Goal: Navigation & Orientation: Find specific page/section

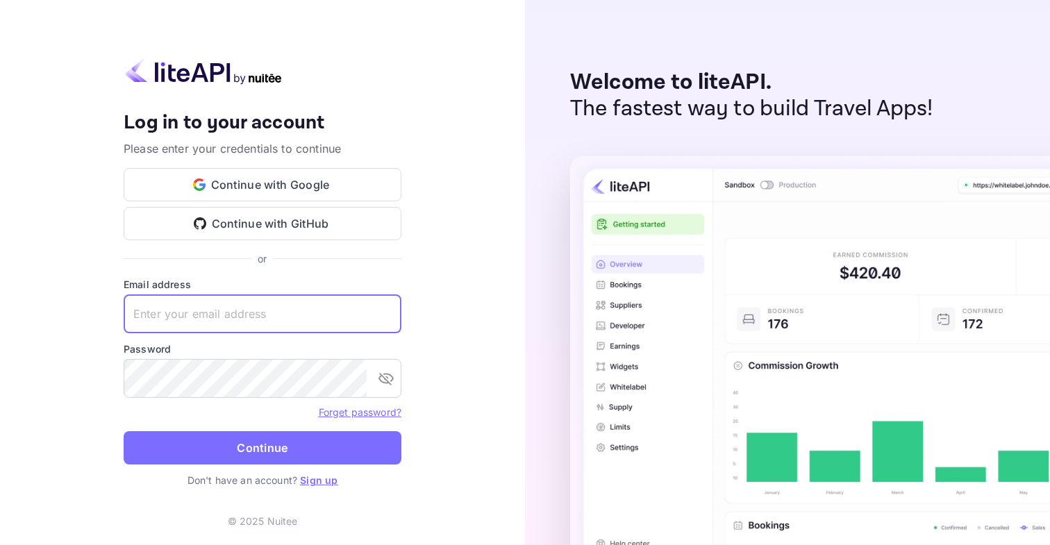
type input "[EMAIL_ADDRESS][DOMAIN_NAME]"
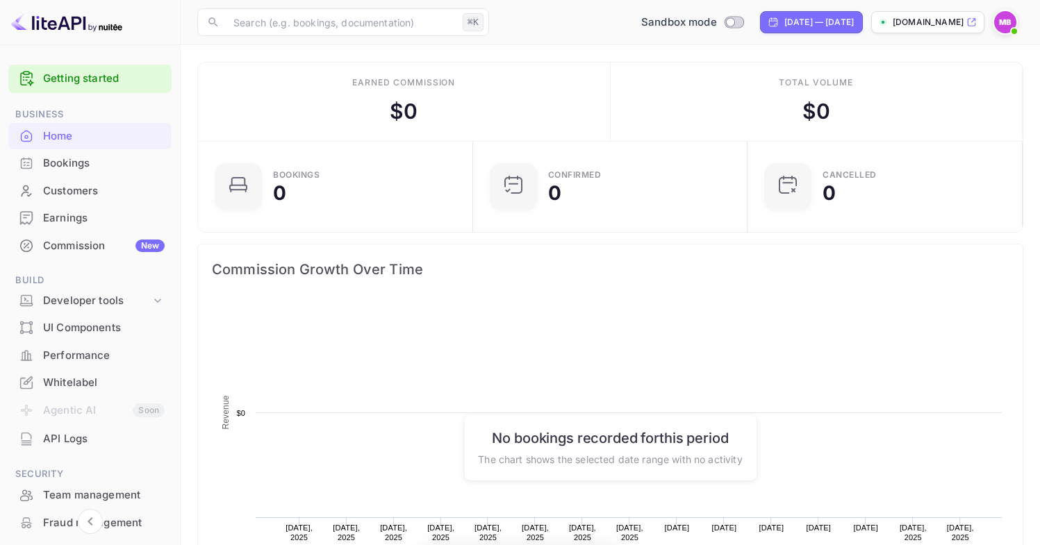
scroll to position [215, 256]
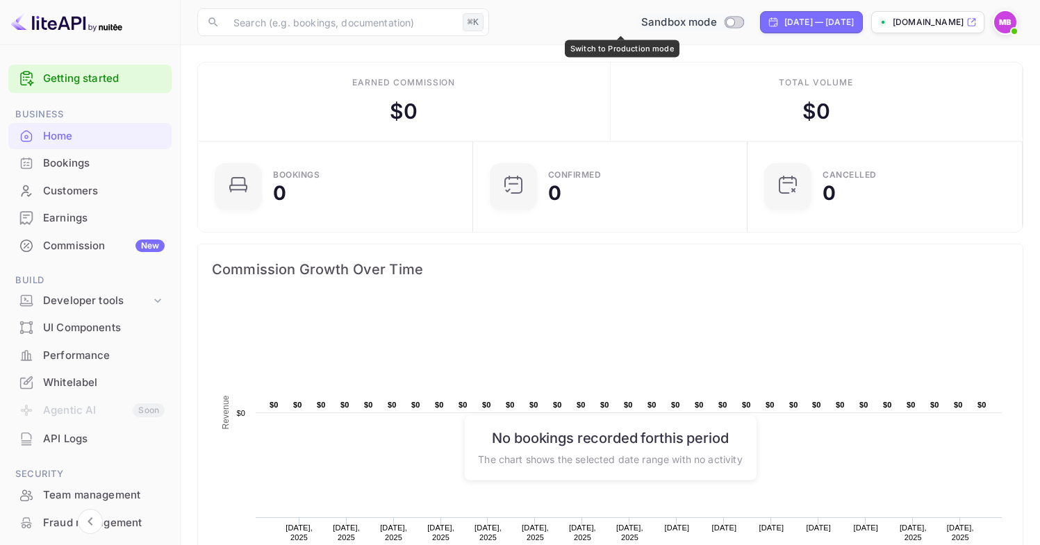
click at [716, 23] on input "Switch to Production mode" at bounding box center [730, 21] width 28 height 9
checkbox input "true"
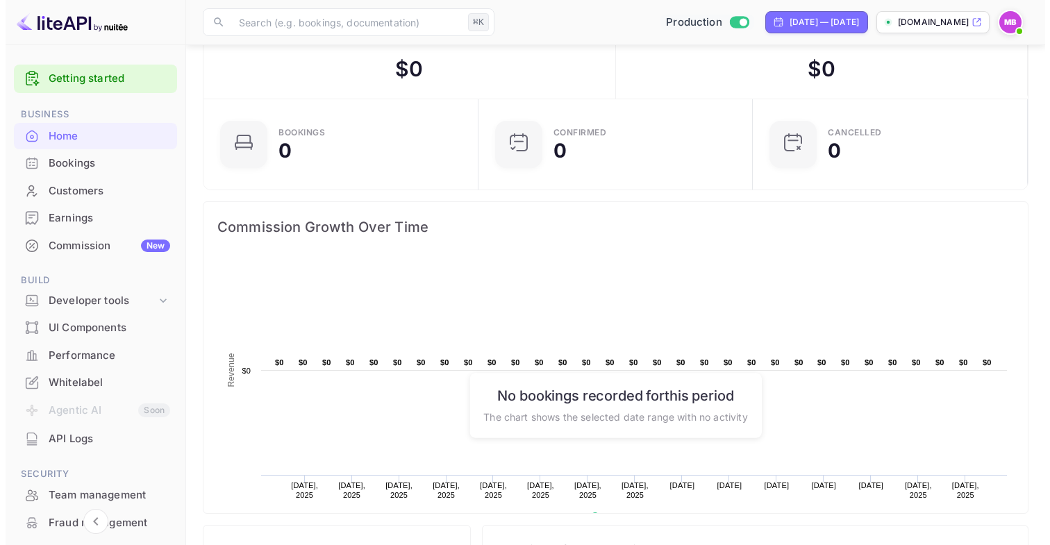
scroll to position [0, 0]
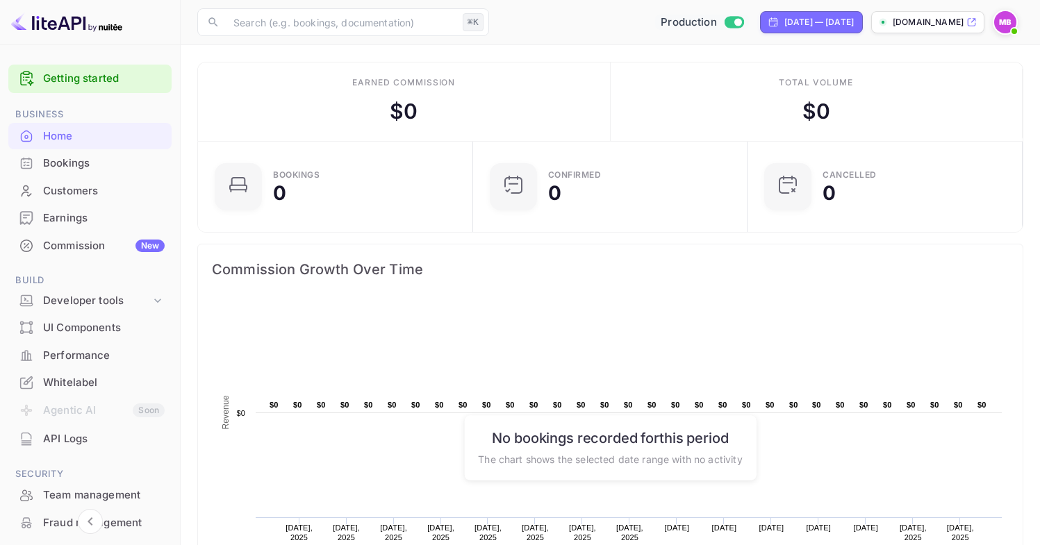
click at [97, 169] on div "Bookings" at bounding box center [104, 164] width 122 height 16
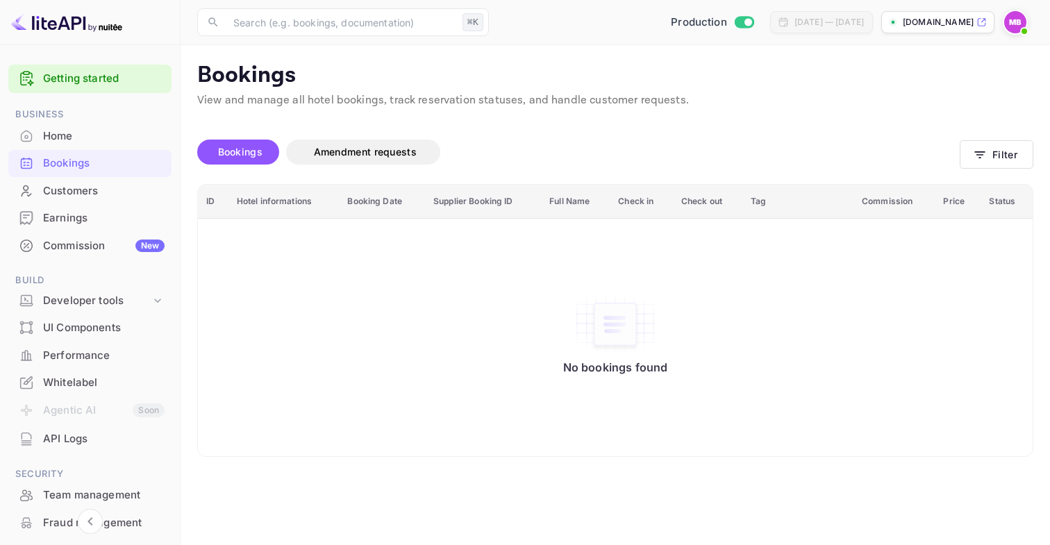
click at [95, 197] on div "Customers" at bounding box center [104, 191] width 122 height 16
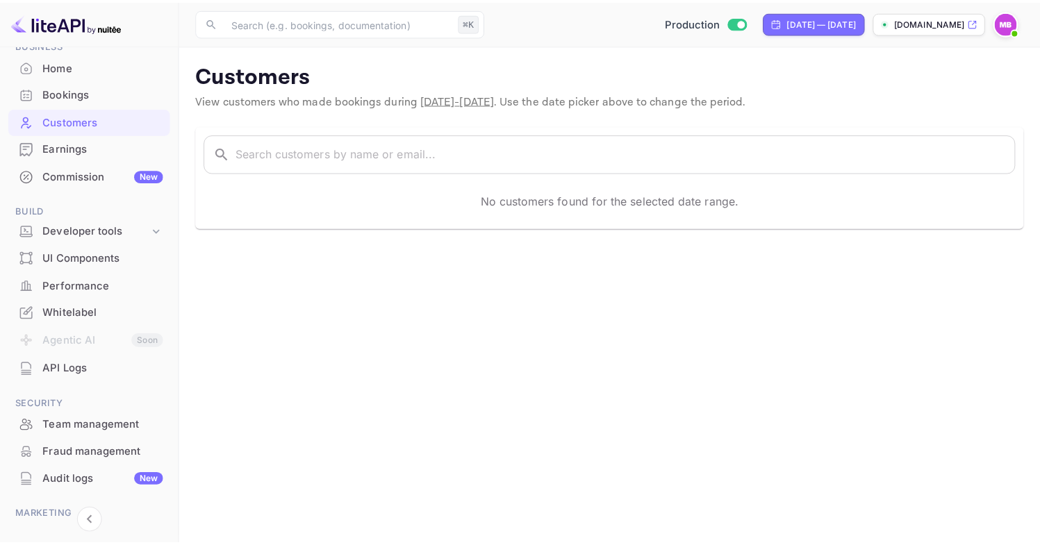
scroll to position [151, 0]
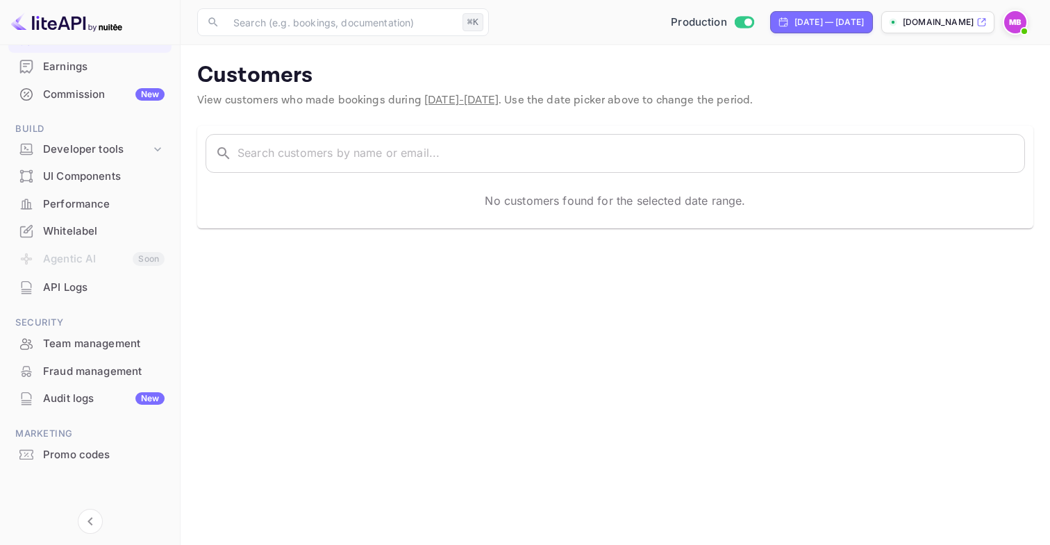
click at [68, 230] on div "Whitelabel" at bounding box center [104, 232] width 122 height 16
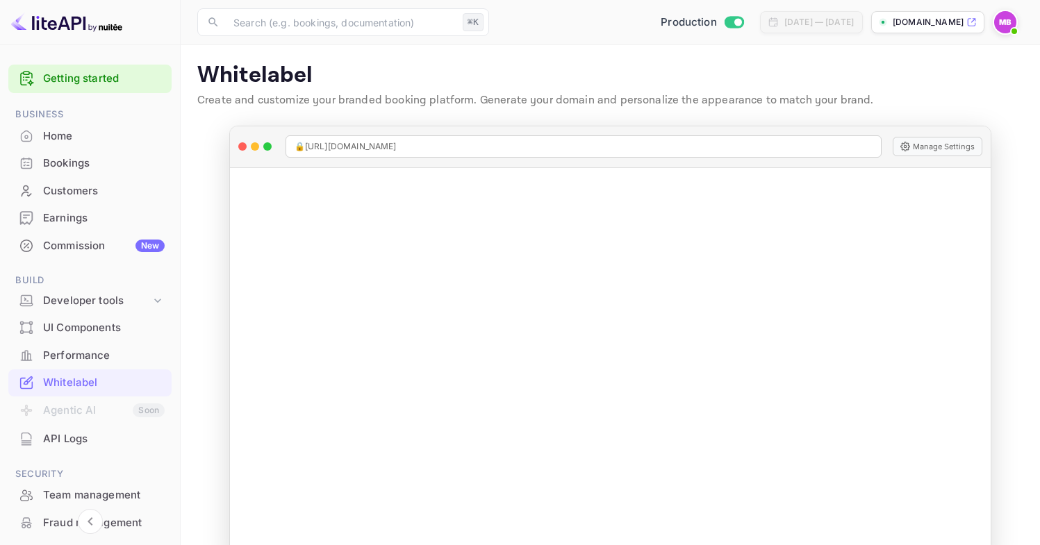
click at [72, 133] on div "Home" at bounding box center [104, 137] width 122 height 16
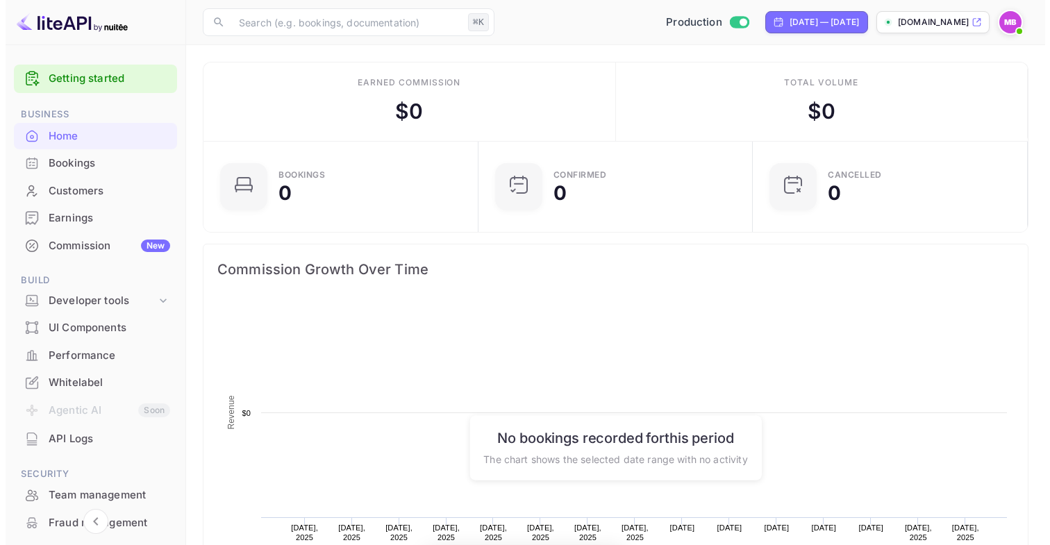
scroll to position [215, 256]
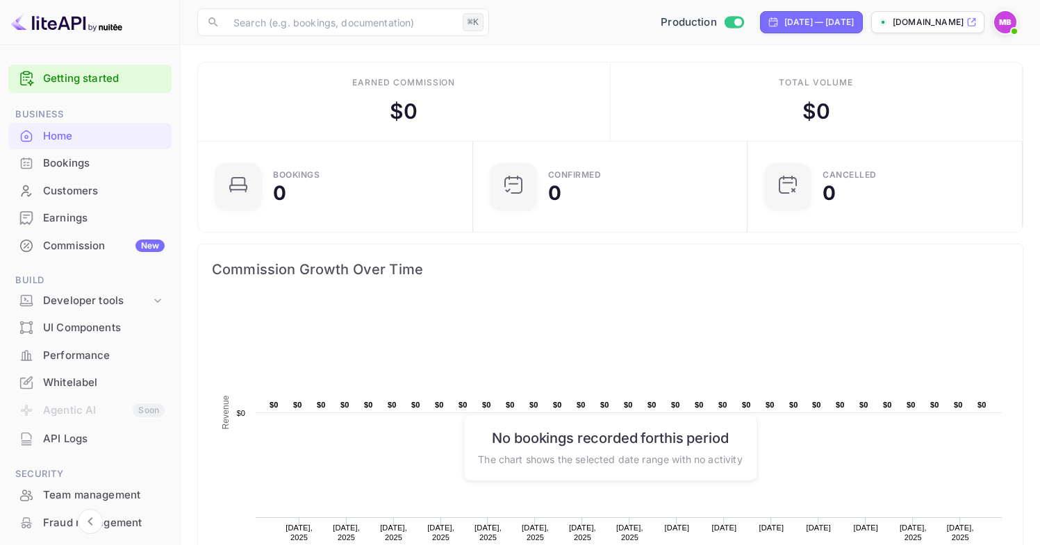
click at [90, 172] on div "Bookings" at bounding box center [89, 163] width 163 height 27
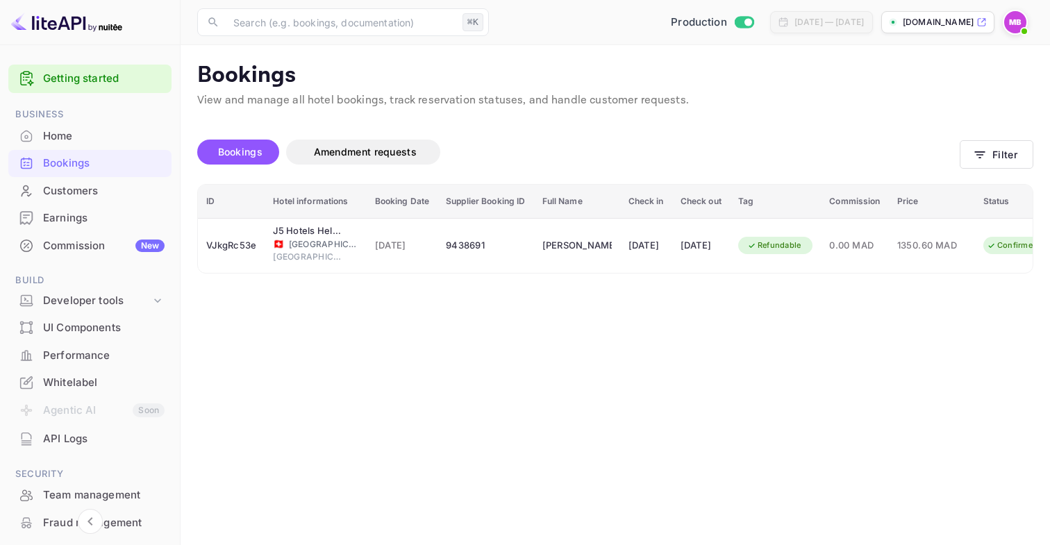
click at [76, 139] on div "Home" at bounding box center [104, 137] width 122 height 16
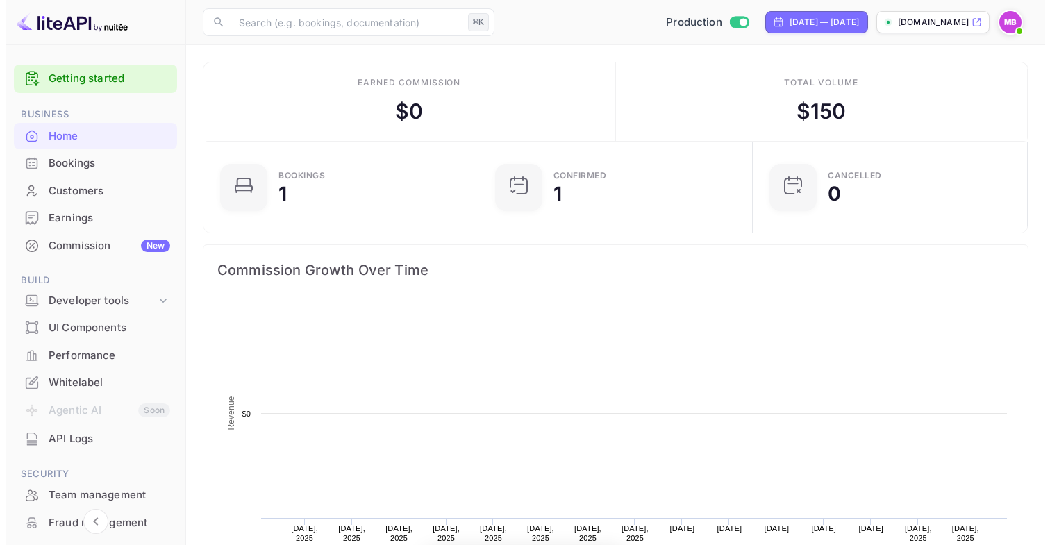
scroll to position [215, 256]
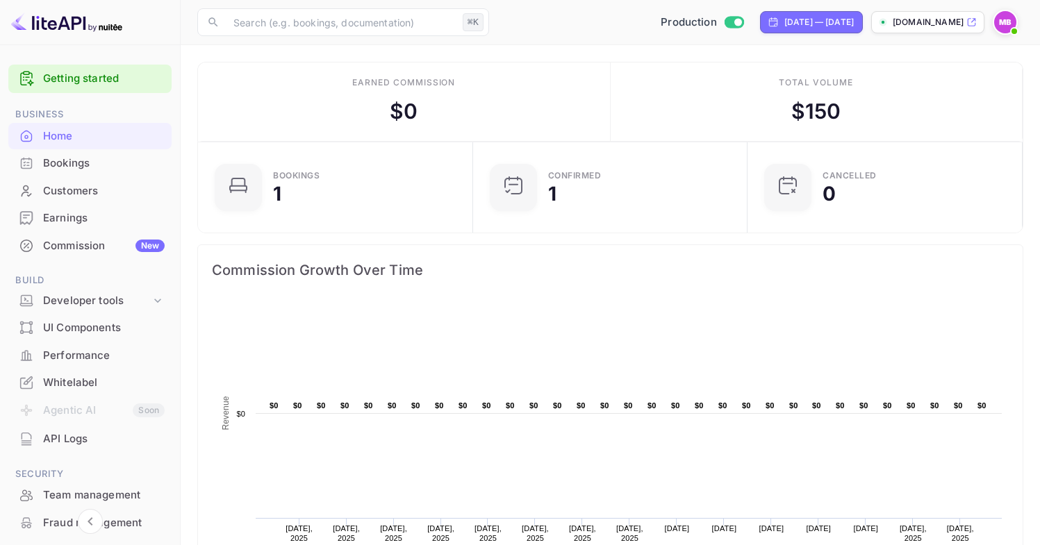
click at [72, 220] on div "Earnings" at bounding box center [104, 218] width 122 height 16
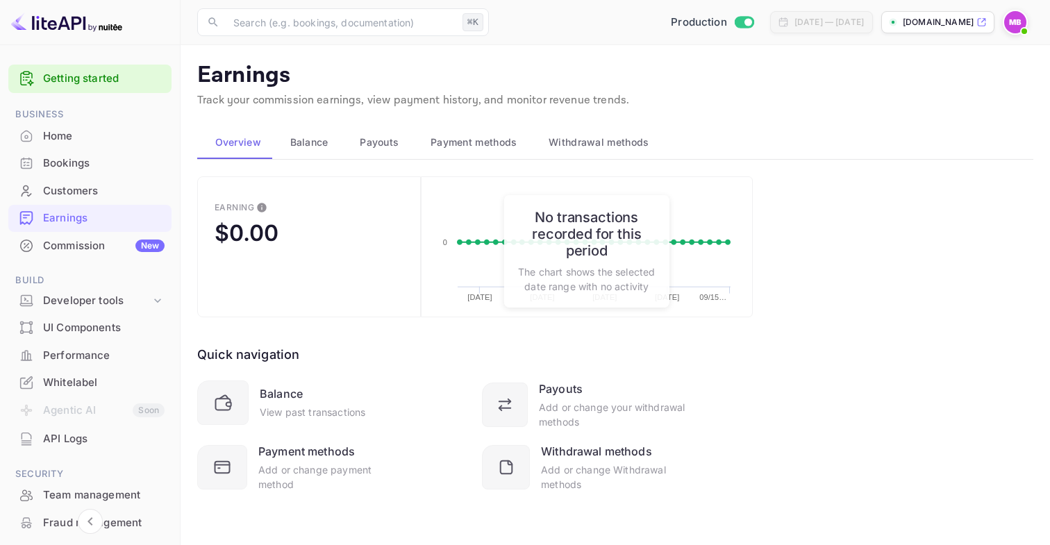
click at [76, 178] on div "Customers" at bounding box center [89, 191] width 163 height 27
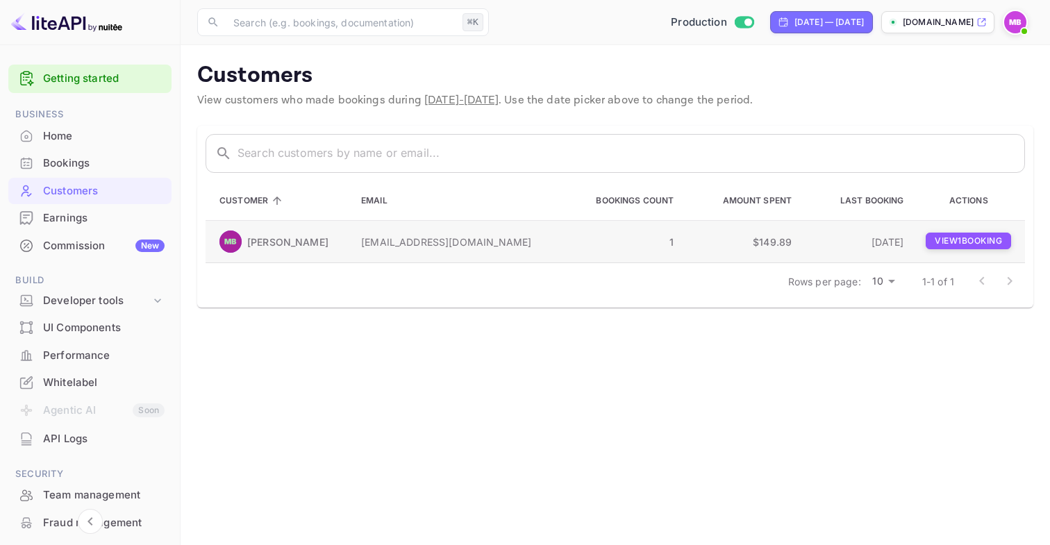
click at [938, 243] on p "View 1 booking" at bounding box center [968, 241] width 85 height 17
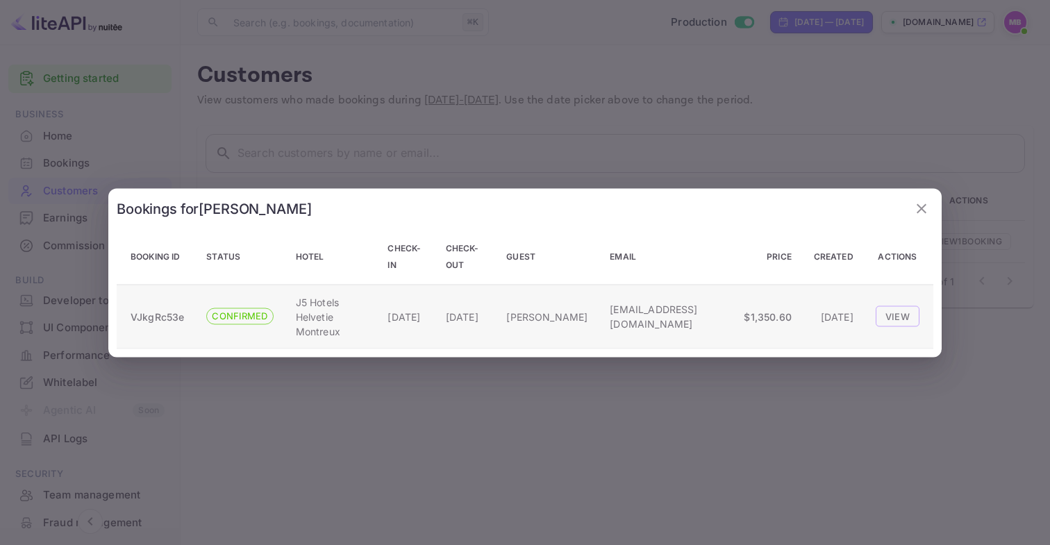
click at [580, 312] on td "Mehdi Baitach" at bounding box center [547, 317] width 104 height 64
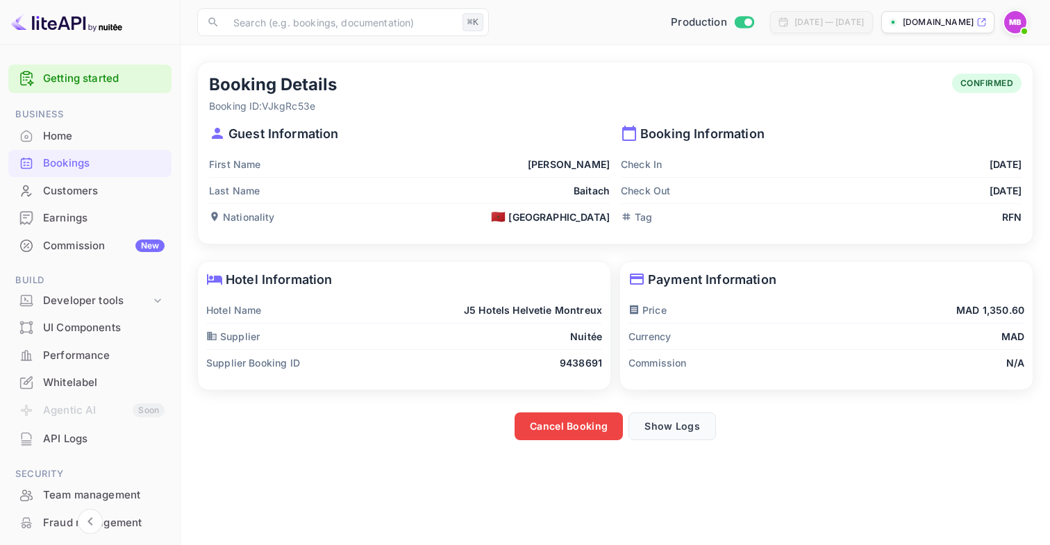
click at [679, 424] on button "Show Logs" at bounding box center [673, 427] width 88 height 28
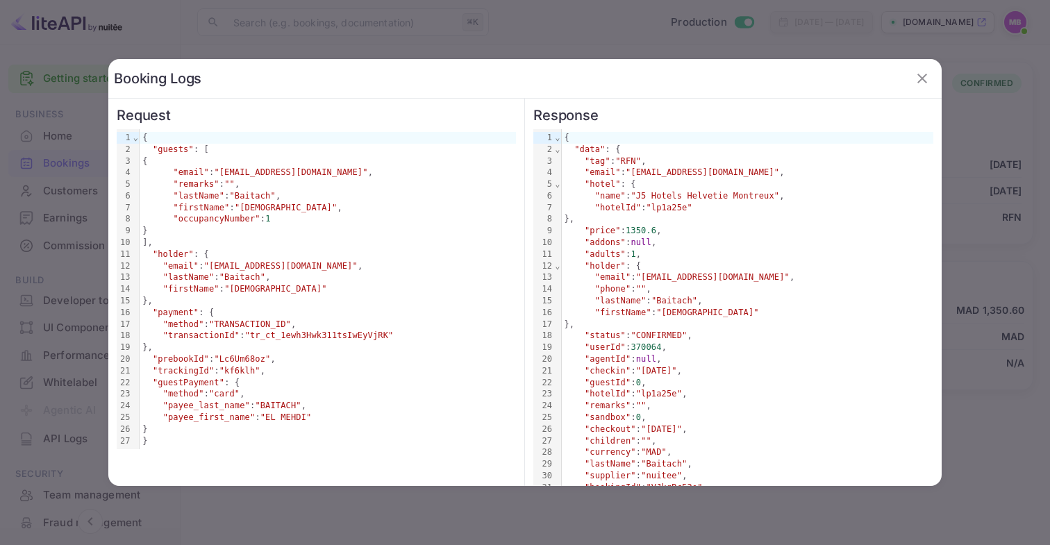
click at [918, 76] on icon "button" at bounding box center [923, 79] width 10 height 10
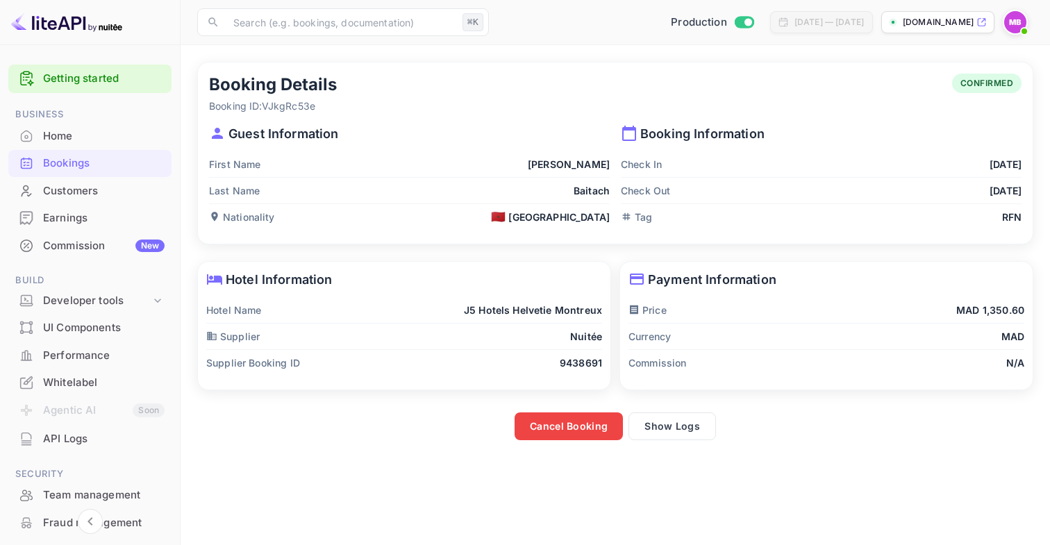
click at [91, 250] on div "Commission New" at bounding box center [104, 246] width 122 height 16
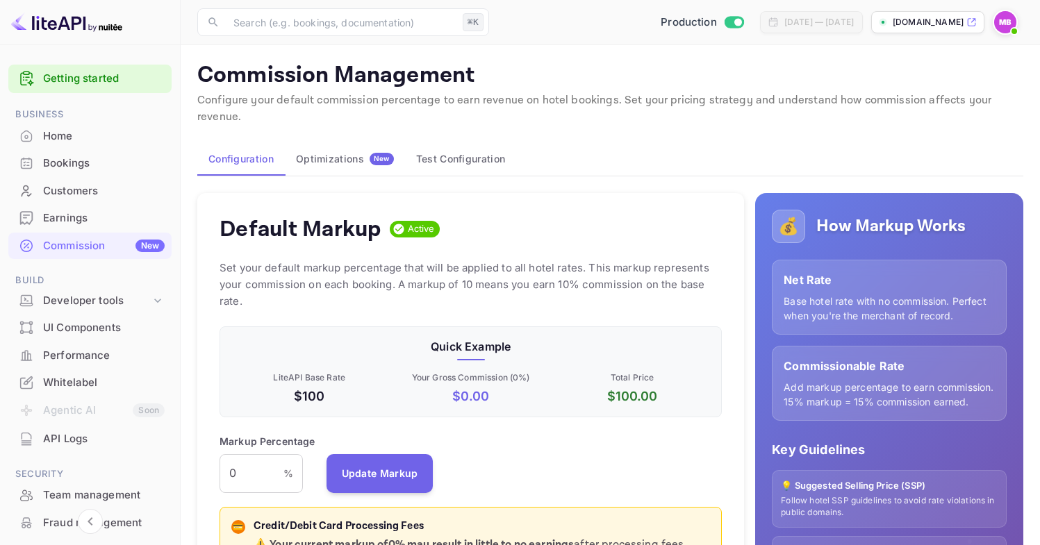
scroll to position [236, 492]
click at [724, 20] on input "Switch to Sandbox mode" at bounding box center [738, 21] width 28 height 9
checkbox input "false"
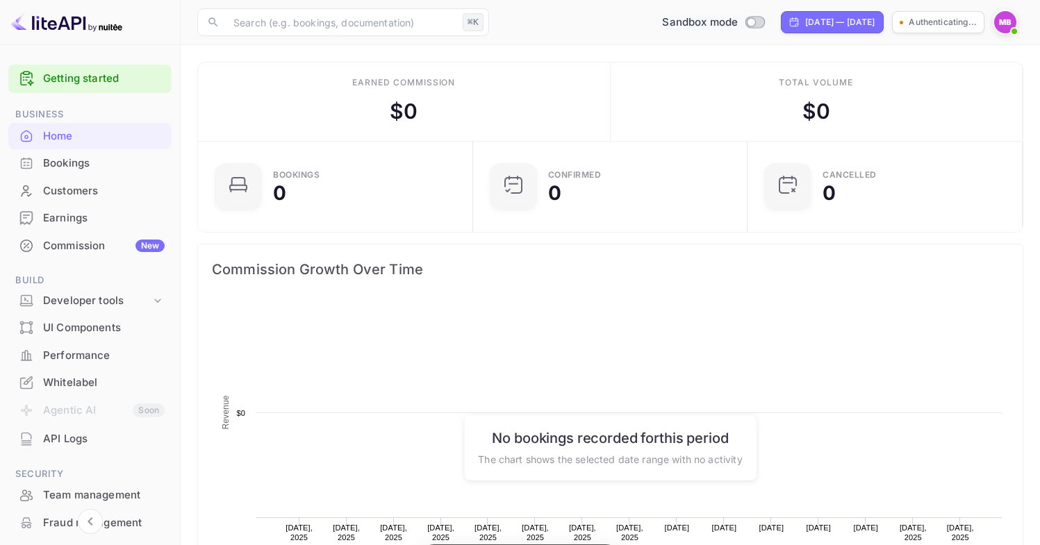
scroll to position [215, 256]
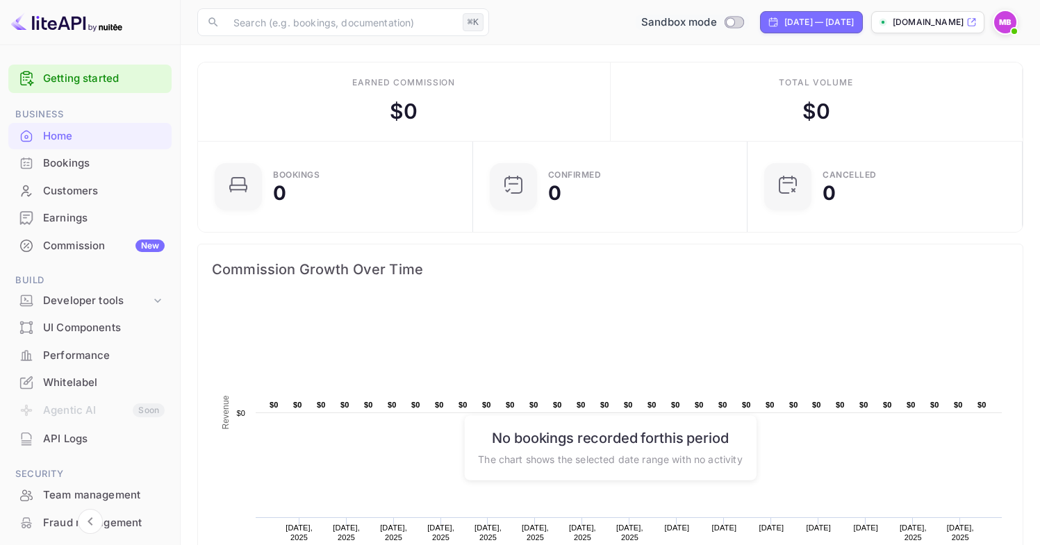
click at [105, 160] on div "Bookings" at bounding box center [104, 164] width 122 height 16
